Goal: Transaction & Acquisition: Purchase product/service

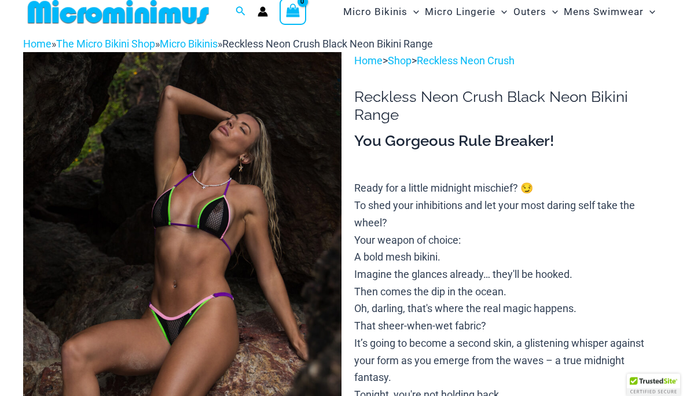
scroll to position [56, 0]
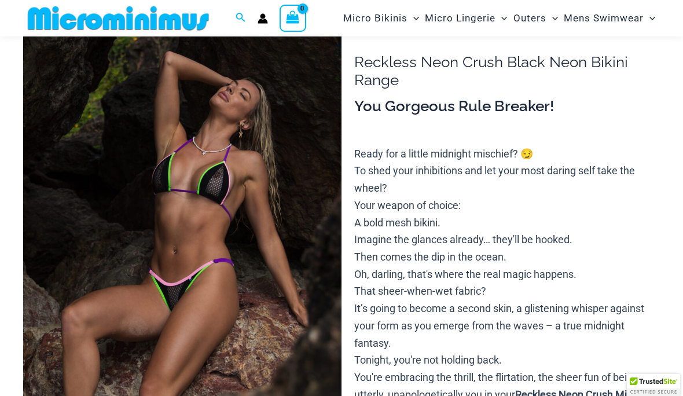
click at [58, 275] on img at bounding box center [182, 257] width 318 height 478
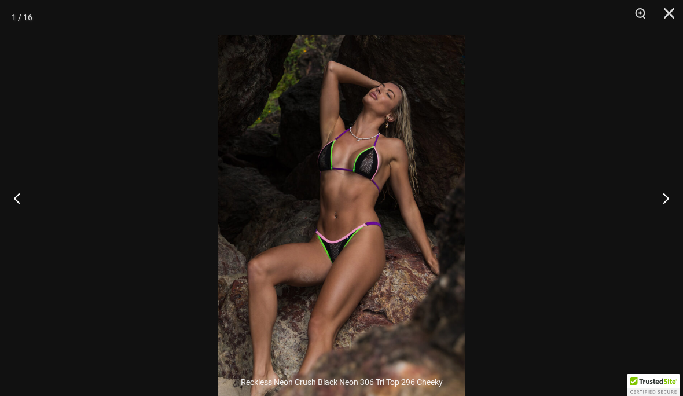
click at [667, 221] on button "Next" at bounding box center [661, 198] width 43 height 58
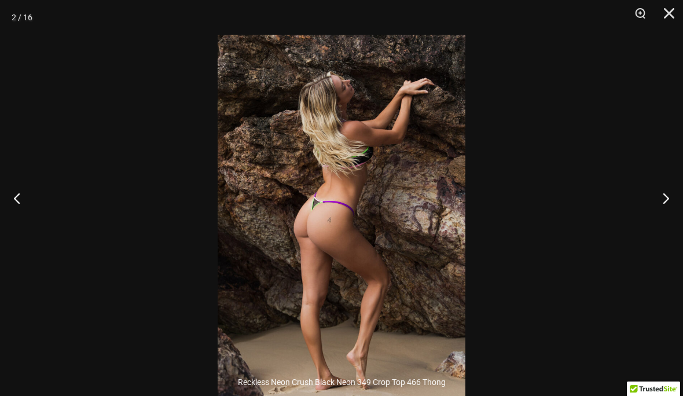
click at [669, 218] on button "Next" at bounding box center [661, 198] width 43 height 58
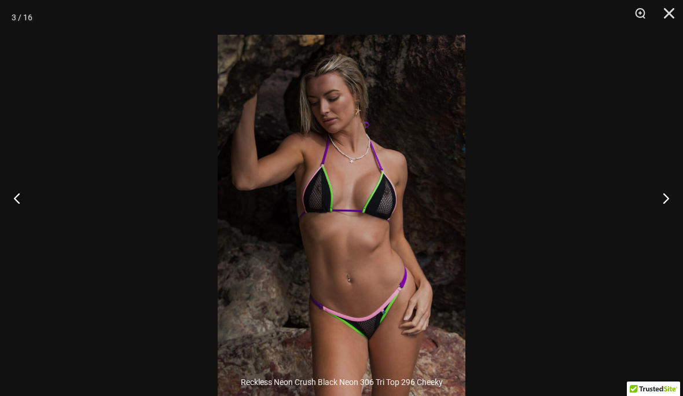
click at [668, 219] on button "Next" at bounding box center [661, 198] width 43 height 58
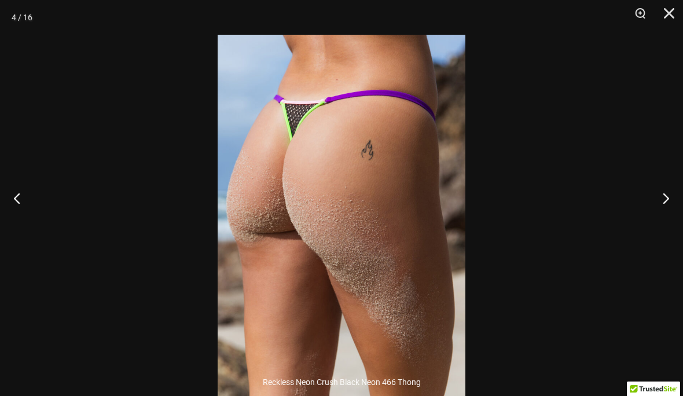
click at [668, 217] on button "Next" at bounding box center [661, 198] width 43 height 58
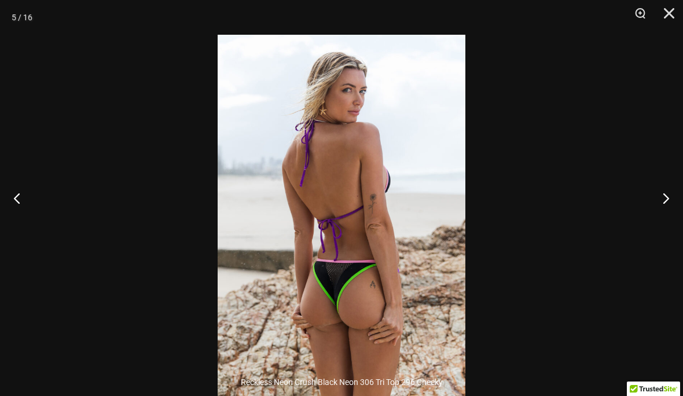
click at [670, 216] on button "Next" at bounding box center [661, 198] width 43 height 58
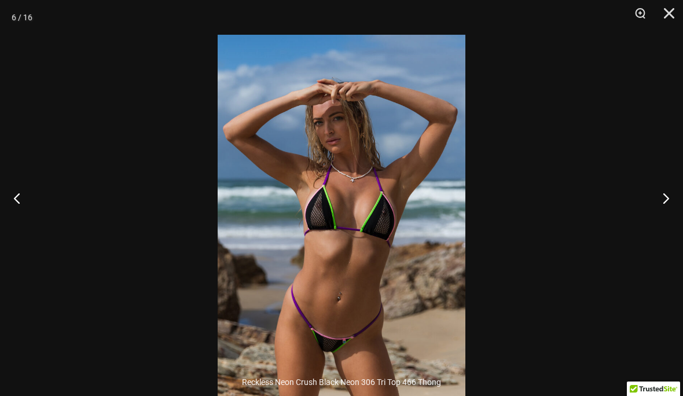
click at [669, 219] on button "Next" at bounding box center [661, 198] width 43 height 58
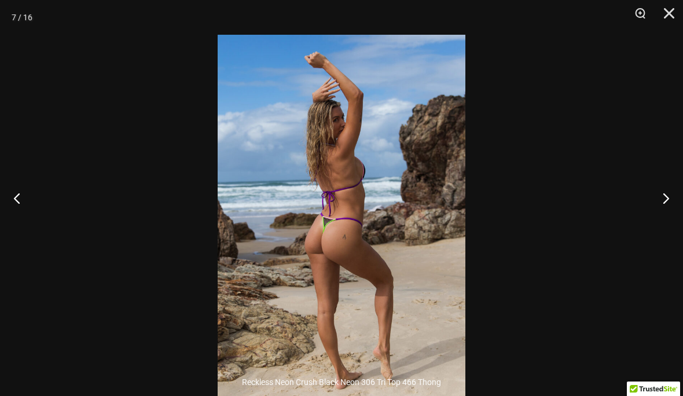
click at [668, 220] on button "Next" at bounding box center [661, 198] width 43 height 58
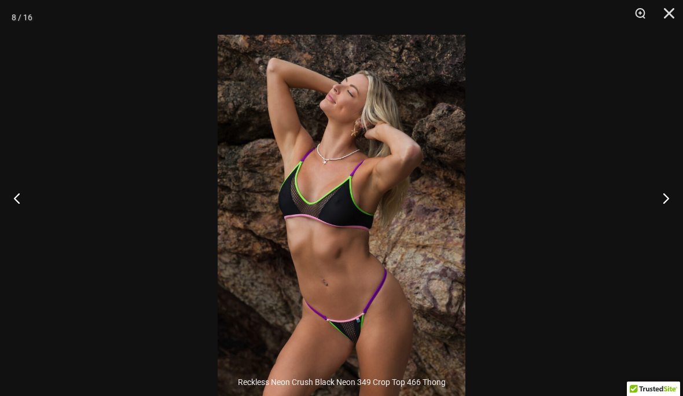
click at [669, 219] on button "Next" at bounding box center [661, 198] width 43 height 58
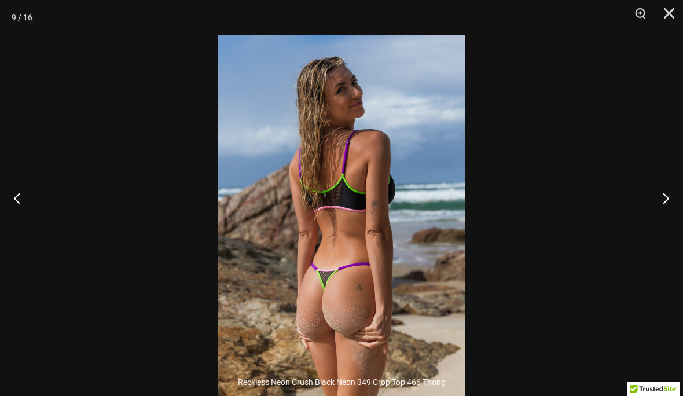
click at [668, 220] on button "Next" at bounding box center [661, 198] width 43 height 58
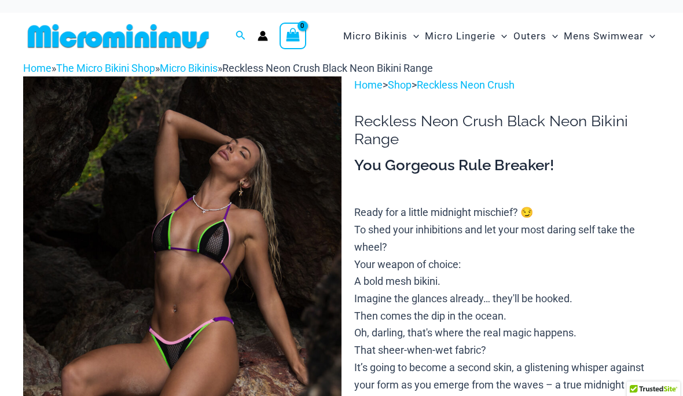
scroll to position [0, 0]
